Goal: Information Seeking & Learning: Check status

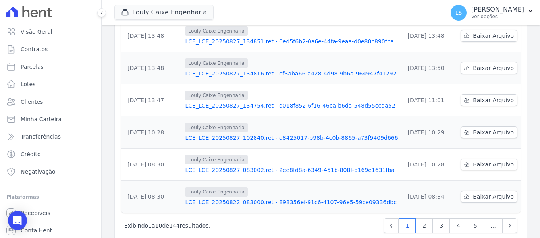
scroll to position [264, 0]
click at [457, 217] on link "4" at bounding box center [458, 224] width 17 height 15
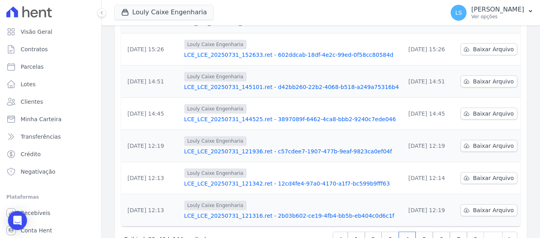
scroll to position [264, 0]
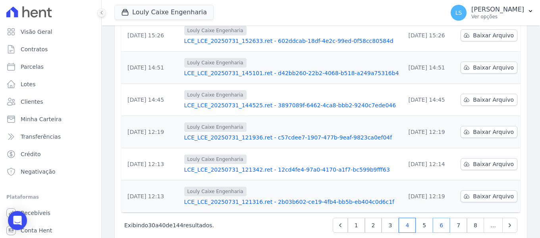
click at [433, 217] on link "6" at bounding box center [441, 224] width 17 height 15
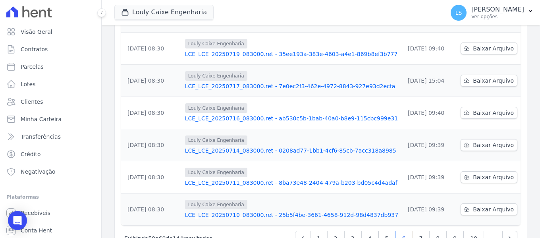
scroll to position [264, 0]
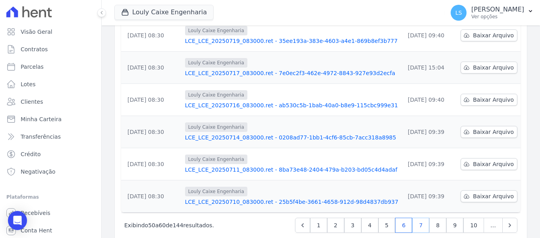
click at [420, 217] on link "7" at bounding box center [420, 224] width 17 height 15
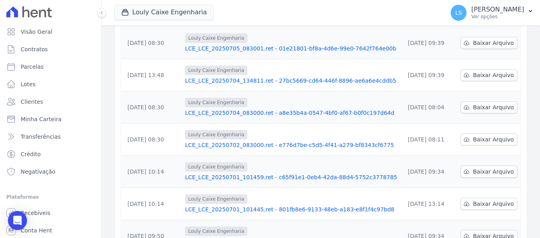
click at [229, 109] on link "LCE_LCE_20250704_083000.ret - a8e35b4a-0547-4bf0-af67-b0f0c197d64d" at bounding box center [291, 113] width 213 height 8
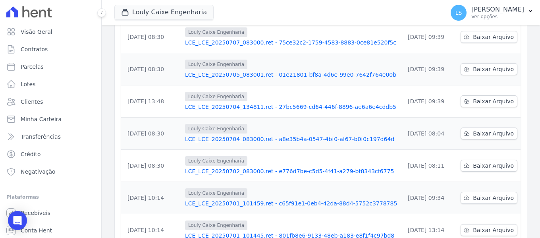
scroll to position [198, 0]
click at [233, 135] on link "LCE_LCE_20250704_083000.ret - a8e35b4a-0547-4bf0-af67-b0f0c197d64d" at bounding box center [291, 139] width 213 height 8
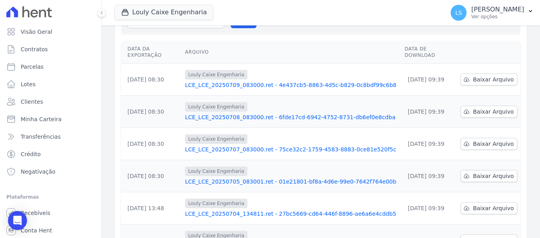
scroll to position [119, 0]
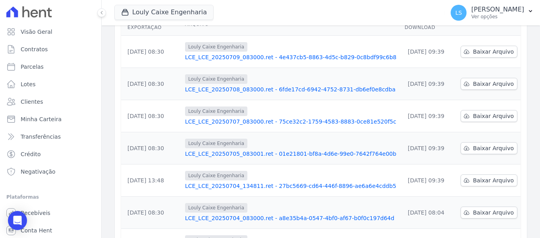
click at [284, 182] on link "LCE_LCE_20250704_134811.ret - 27bc5669-cd64-446f-8896-ae6a6e4cddb5" at bounding box center [291, 186] width 213 height 8
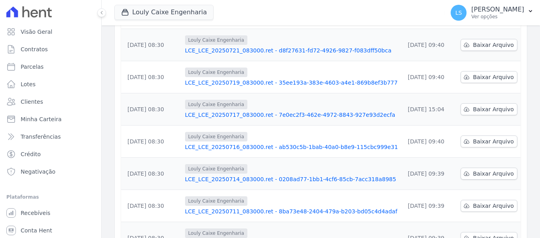
scroll to position [319, 0]
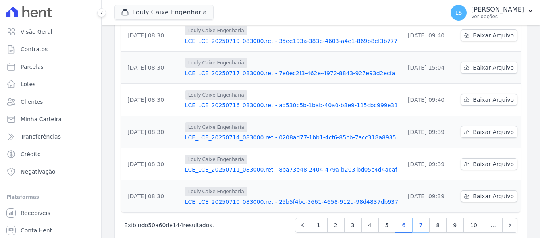
click at [416, 217] on link "7" at bounding box center [420, 224] width 17 height 15
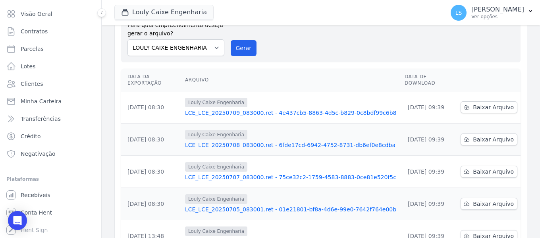
scroll to position [198, 0]
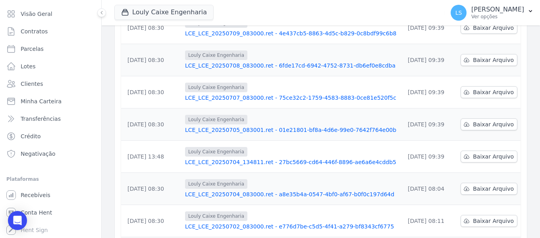
click at [249, 126] on link "LCE_LCE_20250705_083001.ret - 01e21801-bf8a-4d6e-99e0-7642f764e00b" at bounding box center [291, 130] width 213 height 8
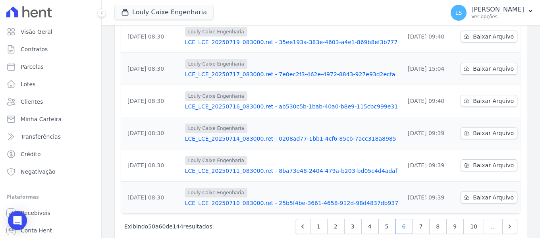
scroll to position [319, 0]
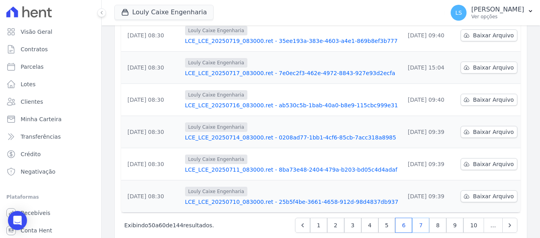
click at [416, 217] on link "7" at bounding box center [420, 224] width 17 height 15
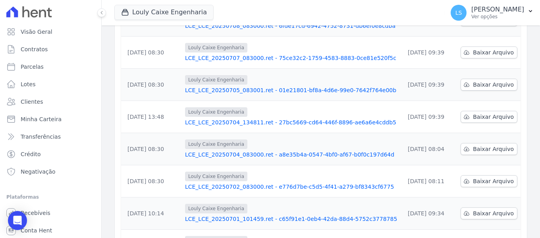
scroll to position [198, 0]
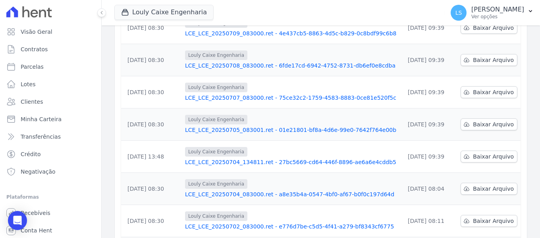
click at [222, 94] on link "LCE_LCE_20250707_083000.ret - 75ce32c2-1759-4583-8883-0ce81e520f5c" at bounding box center [291, 98] width 213 height 8
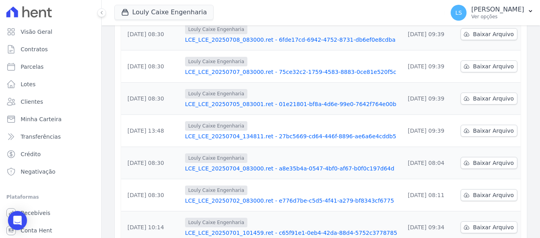
scroll to position [238, 0]
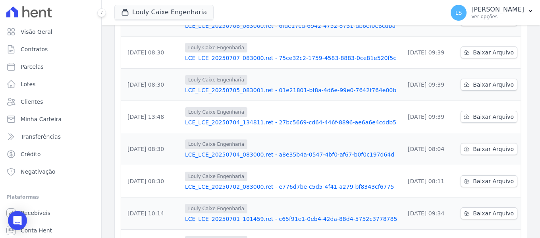
click at [252, 118] on link "LCE_LCE_20250704_134811.ret - 27bc5669-cd64-446f-8896-ae6a6e4cddb5" at bounding box center [291, 122] width 213 height 8
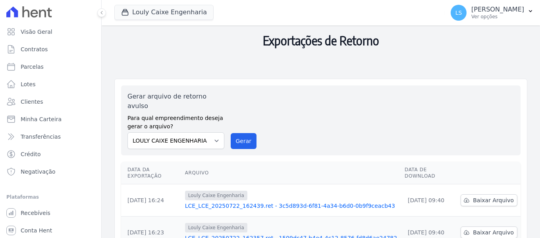
scroll to position [40, 0]
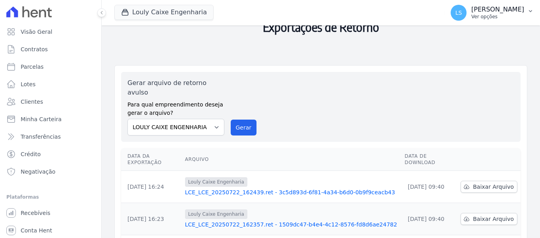
click at [471, 6] on p "[PERSON_NAME]" at bounding box center [497, 10] width 53 height 8
click at [471, 12] on p "[PERSON_NAME]" at bounding box center [497, 10] width 53 height 8
click at [523, 13] on p "Ver opções" at bounding box center [497, 16] width 53 height 6
click at [531, 11] on icon "button" at bounding box center [530, 11] width 3 height 2
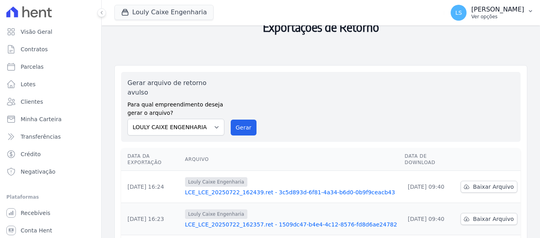
click at [530, 8] on icon "button" at bounding box center [530, 11] width 6 height 6
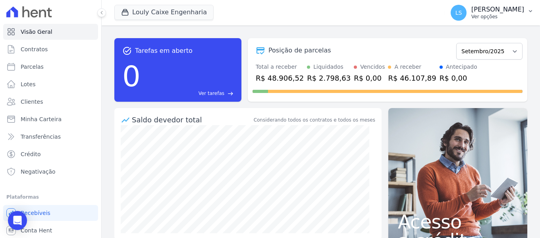
click at [497, 13] on p "[PERSON_NAME]" at bounding box center [497, 10] width 53 height 8
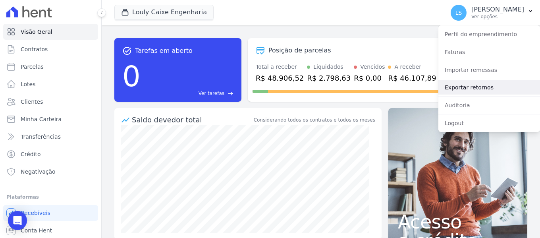
click at [469, 86] on link "Exportar retornos" at bounding box center [489, 87] width 102 height 14
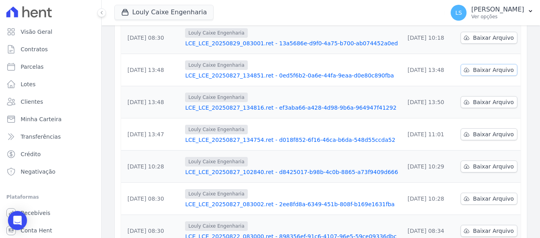
scroll to position [264, 0]
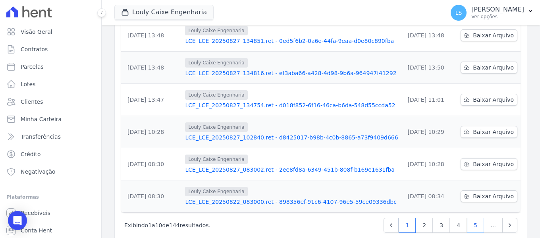
click at [473, 217] on link "5" at bounding box center [475, 224] width 17 height 15
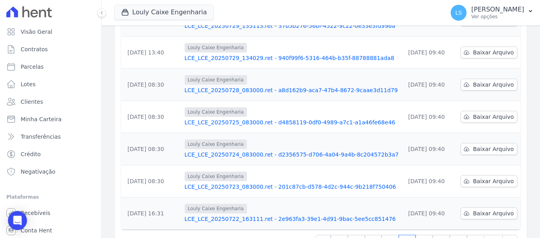
scroll to position [264, 0]
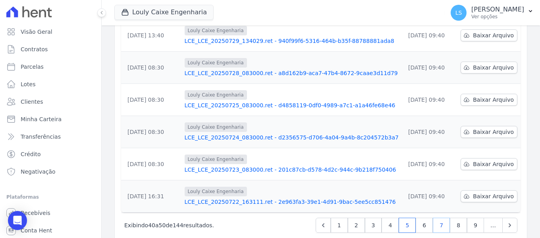
click at [436, 217] on link "7" at bounding box center [441, 224] width 17 height 15
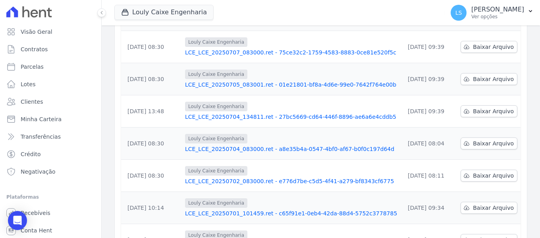
scroll to position [198, 0]
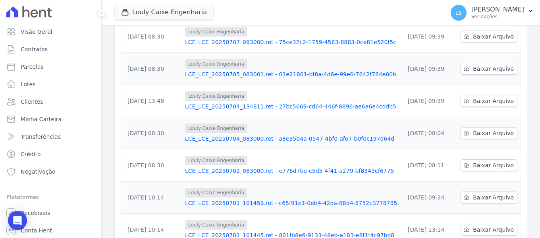
click at [263, 102] on link "LCE_LCE_20250704_134811.ret - 27bc5669-cd64-446f-8896-ae6a6e4cddb5" at bounding box center [291, 106] width 213 height 8
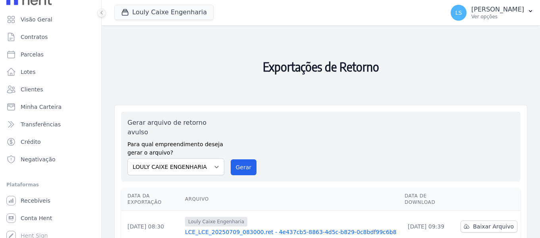
scroll to position [18, 0]
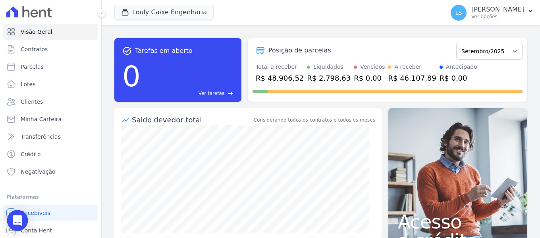
click at [13, 220] on icon "Open Intercom Messenger" at bounding box center [17, 220] width 10 height 10
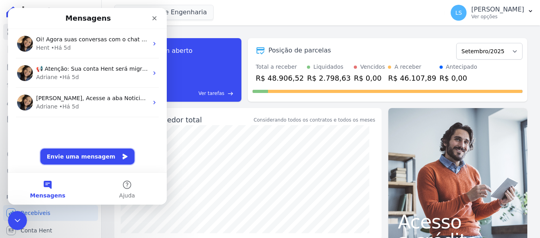
click at [83, 150] on button "Envie uma mensagem" at bounding box center [87, 156] width 94 height 16
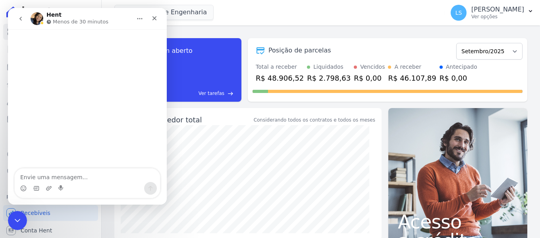
type textarea "b"
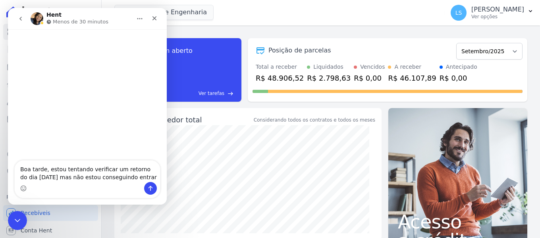
type textarea "Boa tarde, estou tentando verificar um retorno do dia [DATE] mas não estou cons…"
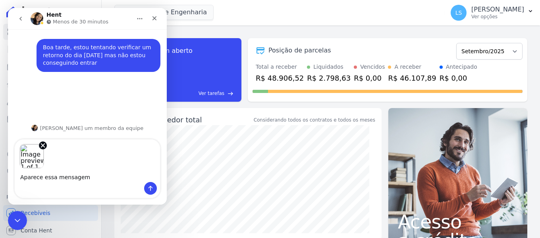
type textarea "Aparece essa mensagem"
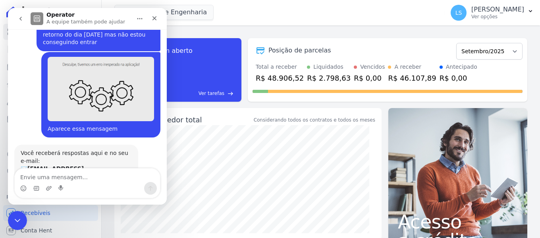
scroll to position [65, 0]
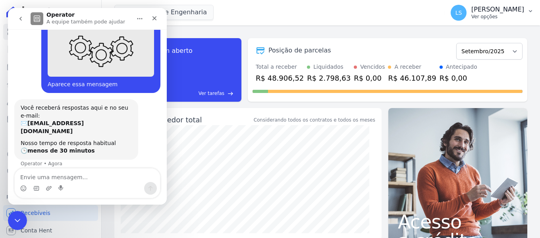
click at [530, 13] on icon "button" at bounding box center [530, 11] width 6 height 6
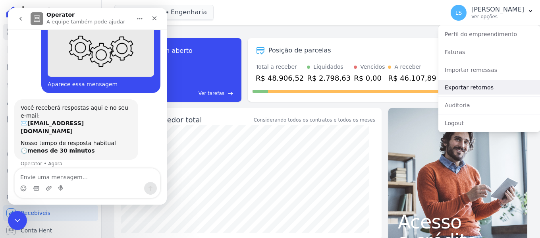
click at [471, 86] on link "Exportar retornos" at bounding box center [489, 87] width 102 height 14
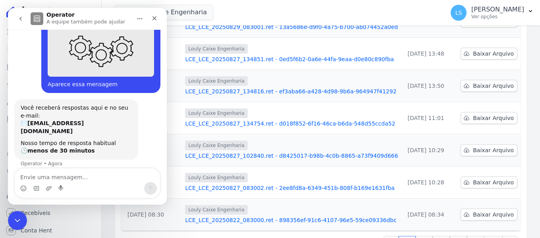
scroll to position [264, 0]
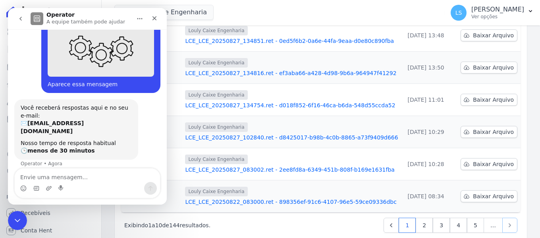
click at [506, 221] on icon "Next" at bounding box center [510, 225] width 8 height 8
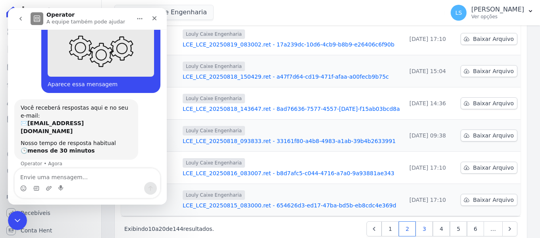
scroll to position [264, 0]
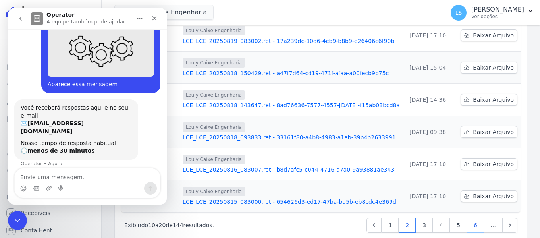
click at [467, 217] on link "6" at bounding box center [475, 224] width 17 height 15
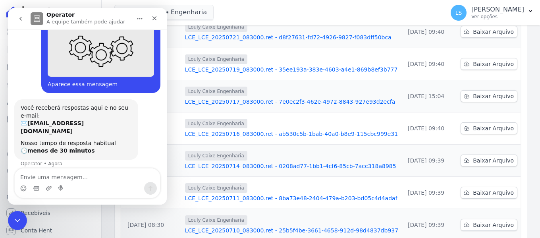
scroll to position [238, 0]
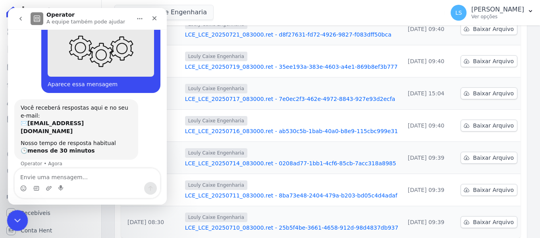
click at [21, 215] on icon "Encerramento do Messenger da Intercom" at bounding box center [17, 219] width 10 height 10
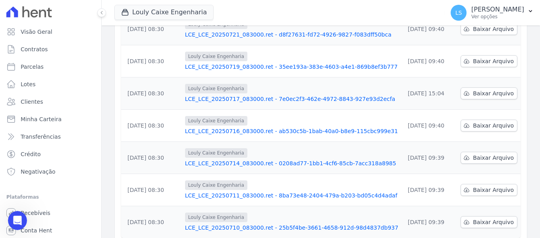
scroll to position [65, 0]
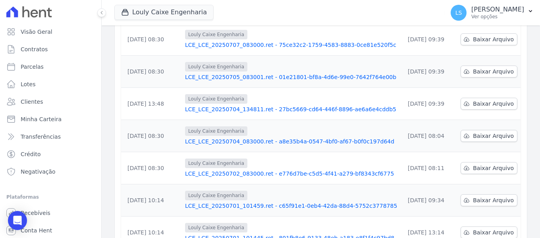
scroll to position [198, 0]
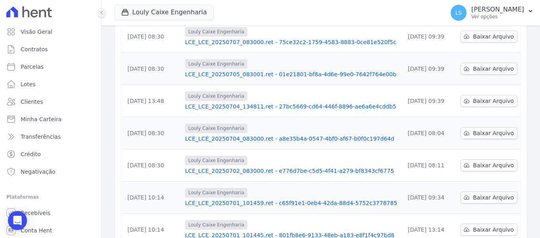
click at [212, 135] on link "LCE_LCE_20250704_083000.ret - a8e35b4a-0547-4bf0-af67-b0f0c197d64d" at bounding box center [291, 139] width 213 height 8
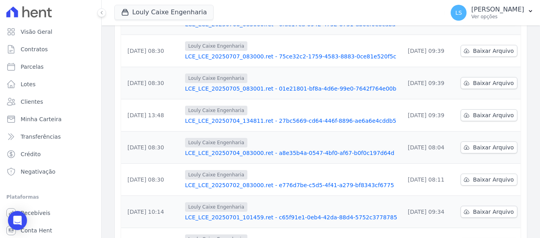
scroll to position [198, 0]
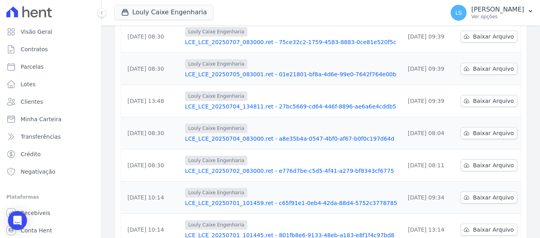
click at [215, 167] on link "LCE_LCE_20250702_083000.ret - e776d7be-c5d5-4f41-a279-bf8343cf6775" at bounding box center [291, 171] width 213 height 8
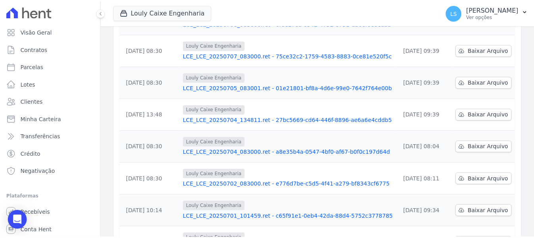
scroll to position [198, 0]
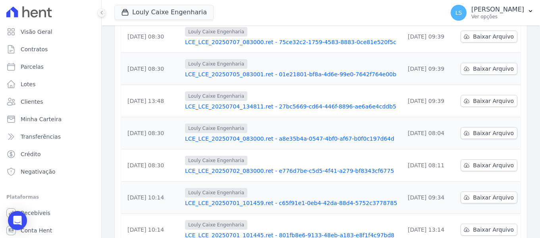
click at [257, 102] on link "LCE_LCE_20250704_134811.ret - 27bc5669-cd64-446f-8896-ae6a6e4cddb5" at bounding box center [291, 106] width 213 height 8
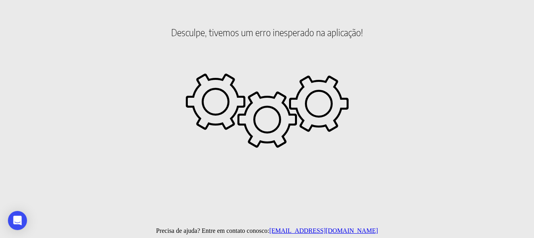
scroll to position [19, 0]
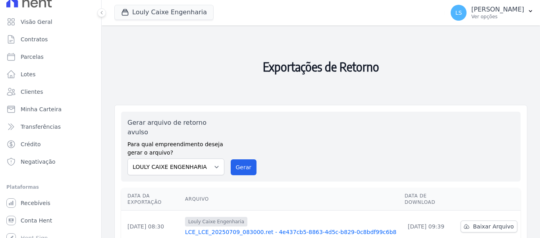
scroll to position [18, 0]
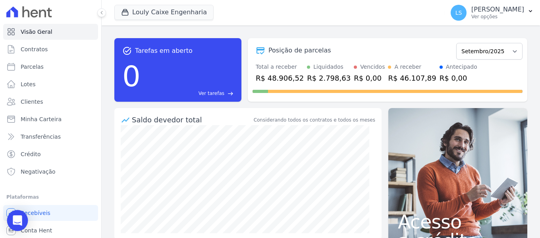
click at [19, 218] on icon "Open Intercom Messenger" at bounding box center [17, 220] width 9 height 10
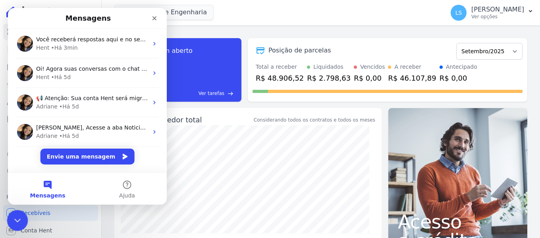
click at [21, 216] on div "Encerramento do Messenger da Intercom" at bounding box center [16, 219] width 19 height 19
